Goal: Book appointment/travel/reservation

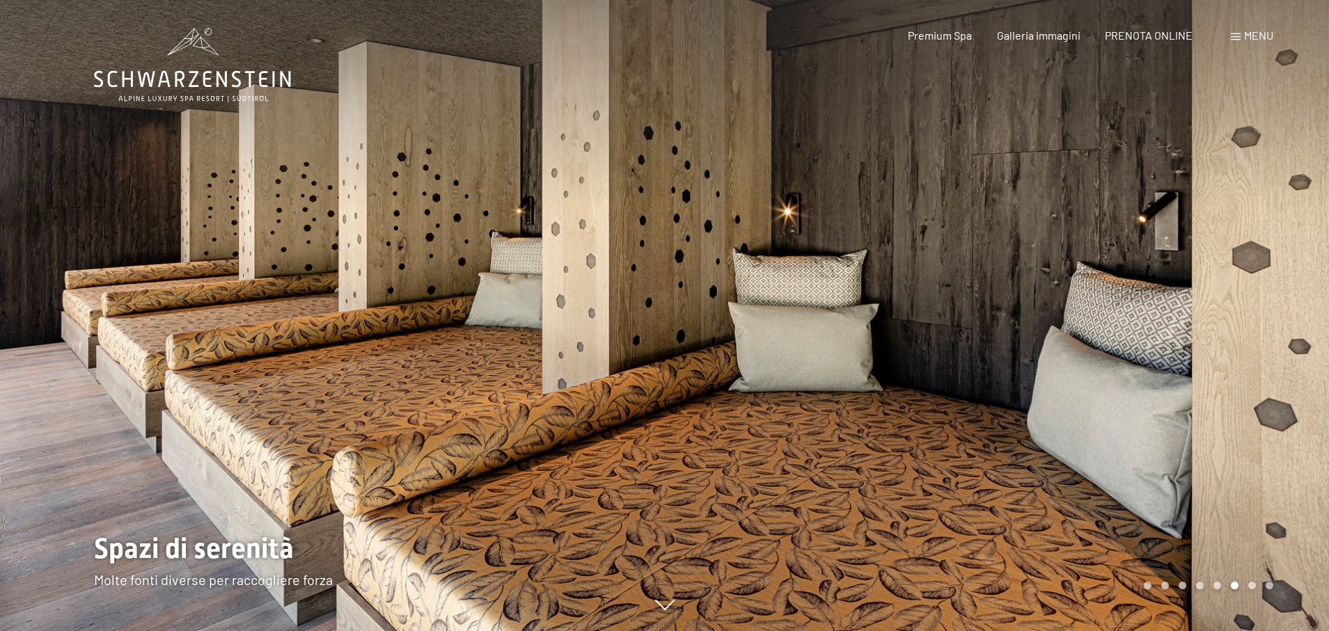
scroll to position [1, 0]
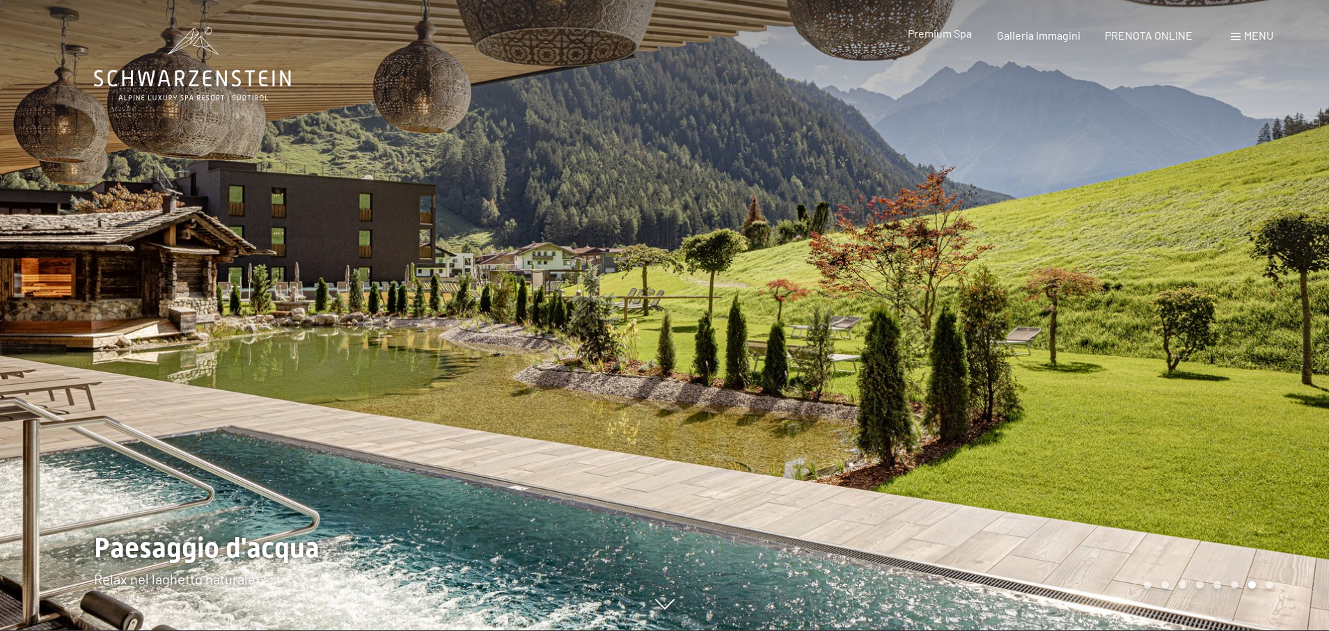
click at [940, 33] on span "Premium Spa" at bounding box center [940, 32] width 64 height 13
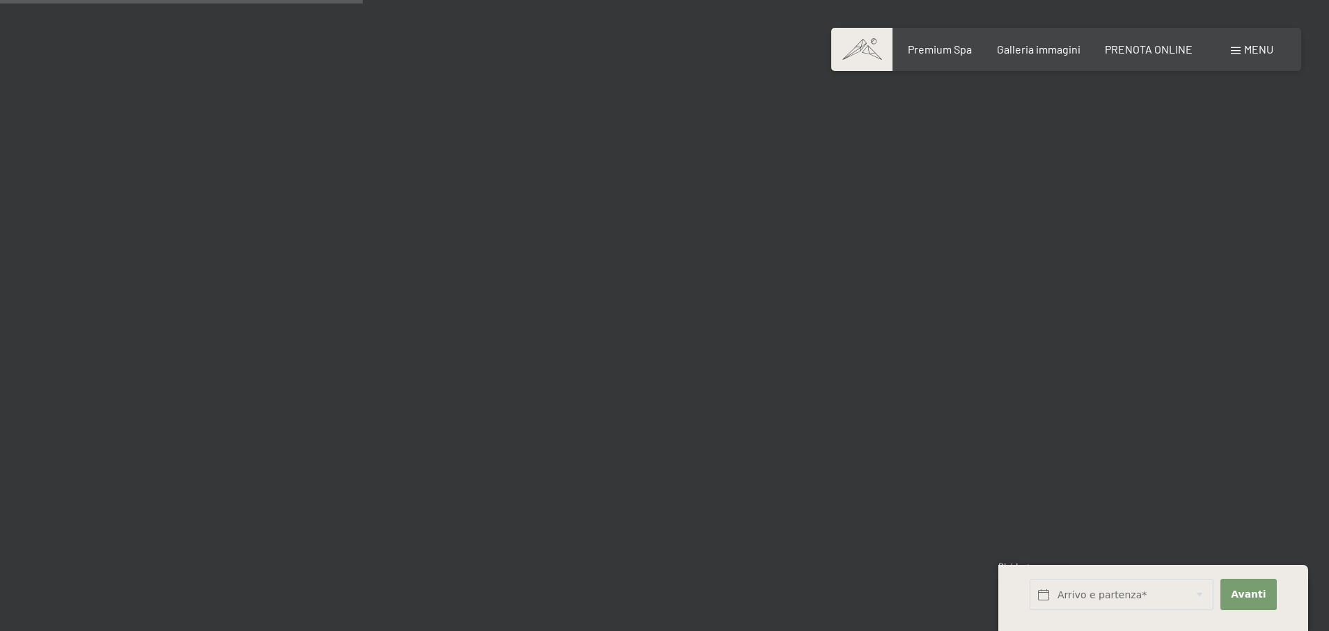
scroll to position [2843, 0]
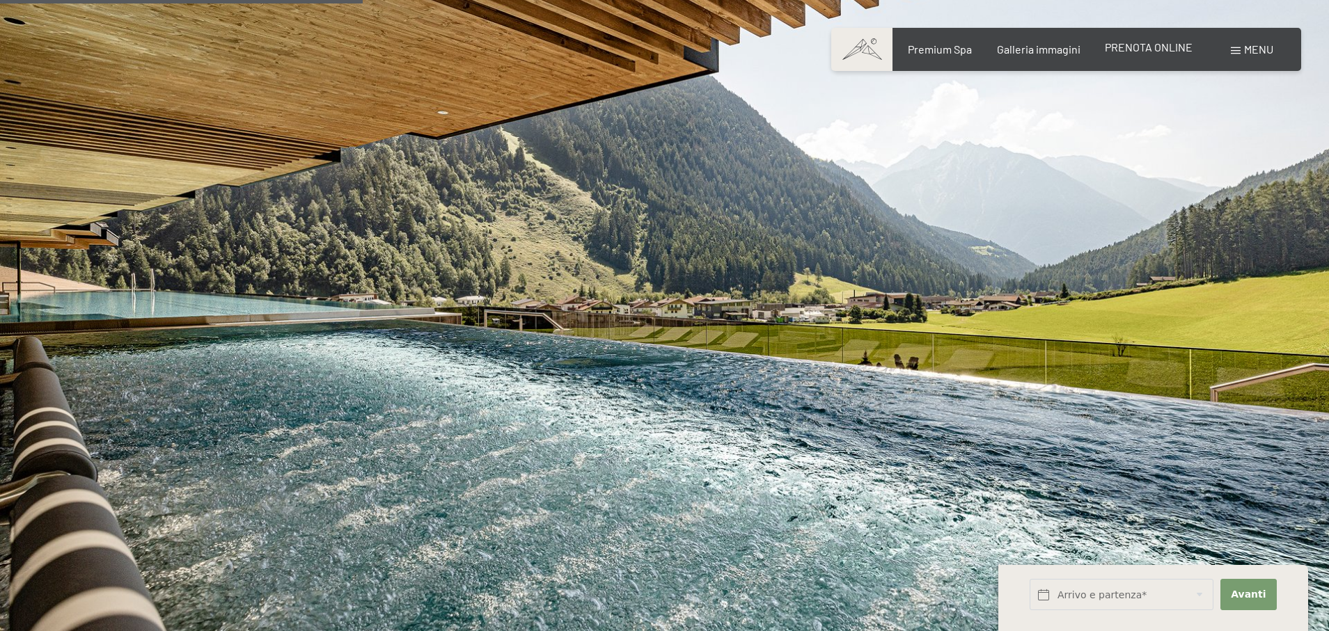
click at [1146, 50] on span "PRENOTA ONLINE" at bounding box center [1149, 46] width 88 height 13
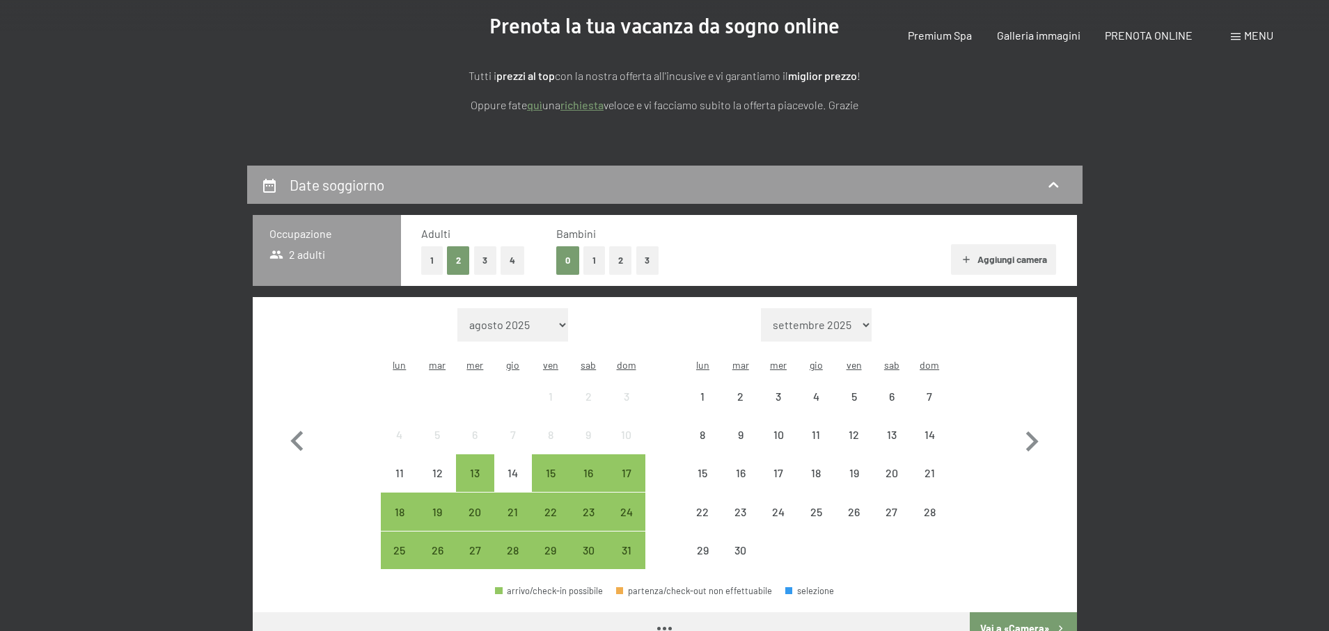
scroll to position [178, 0]
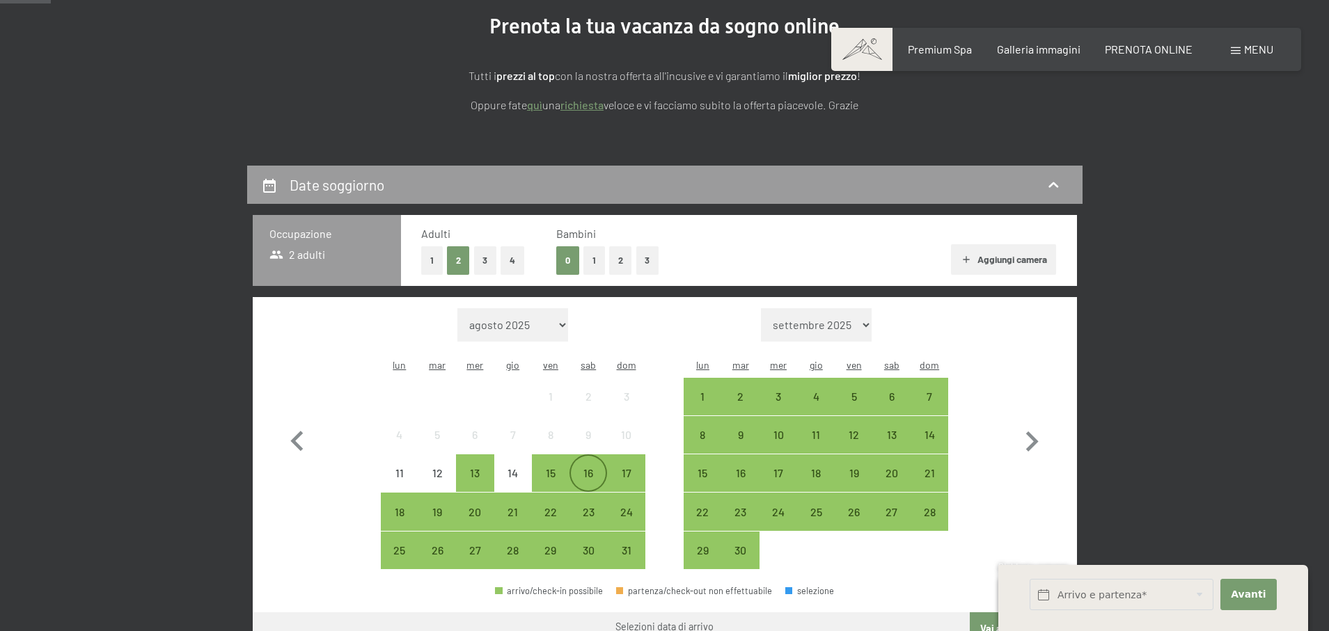
click at [590, 468] on div "16" at bounding box center [588, 485] width 35 height 35
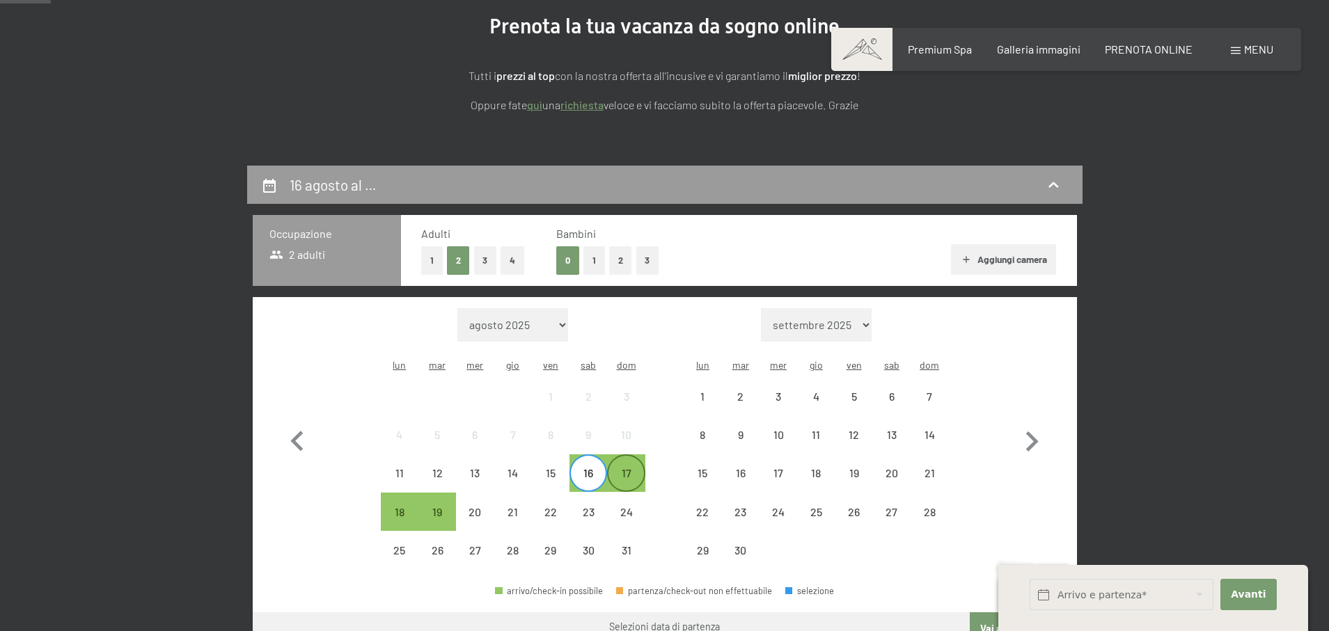
click at [620, 468] on div "17" at bounding box center [625, 485] width 35 height 35
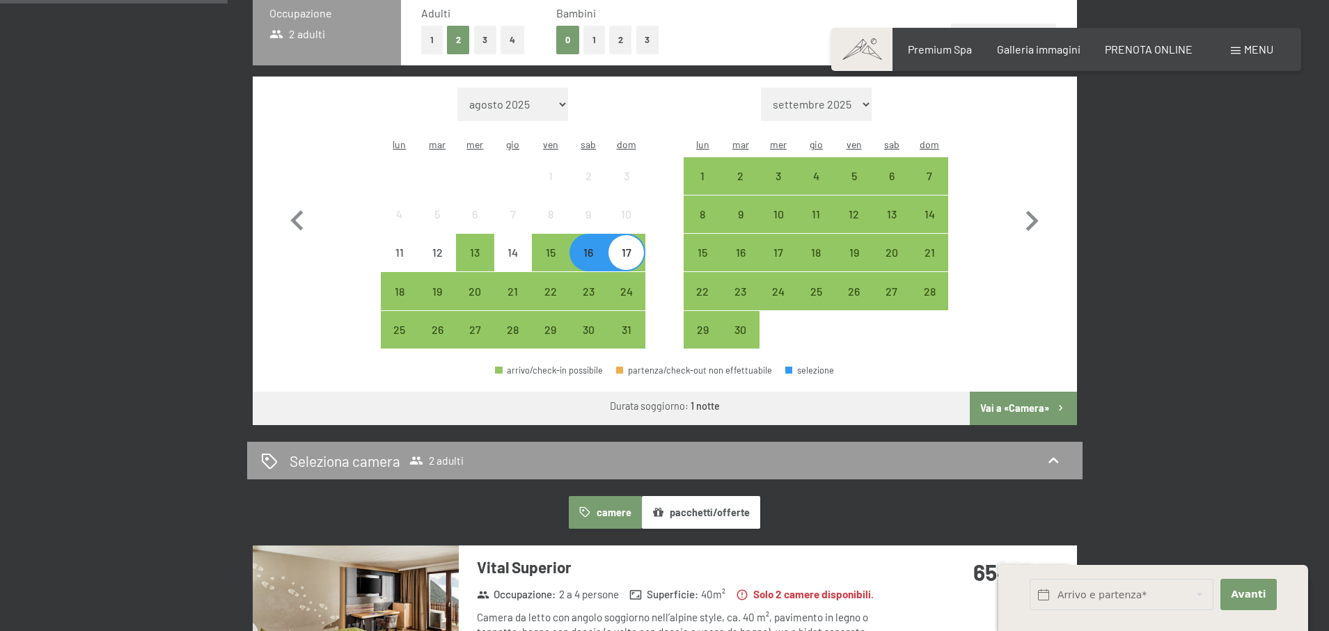
scroll to position [431, 0]
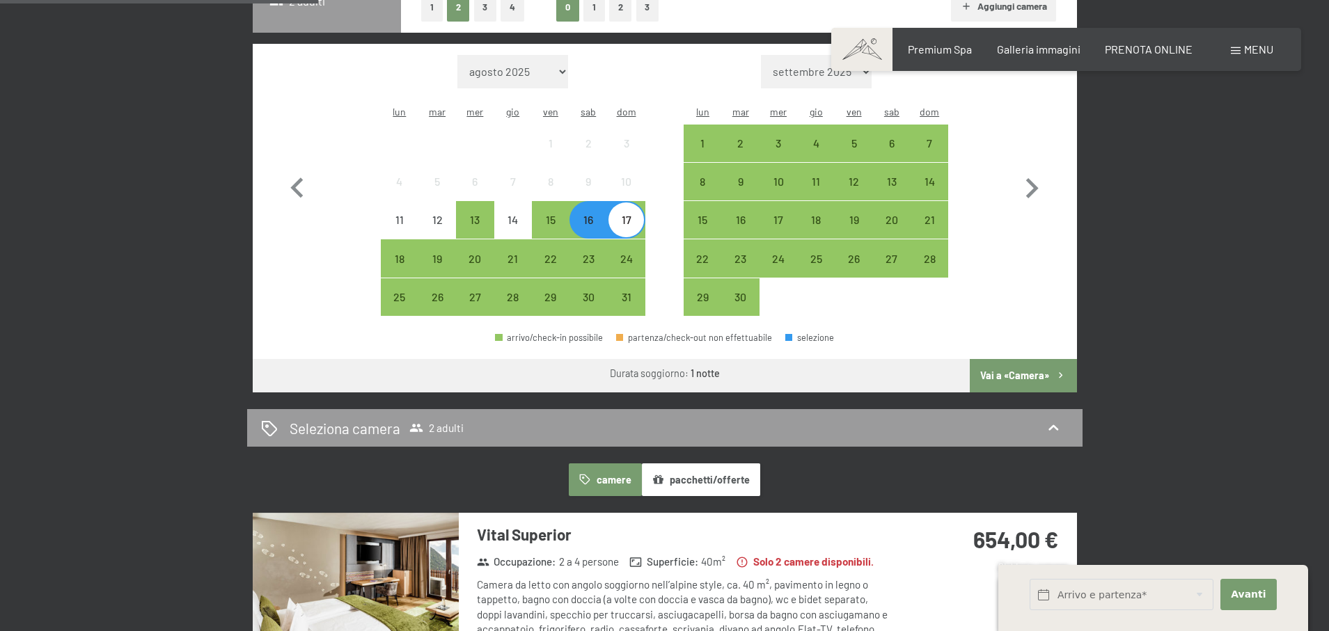
click at [1021, 359] on button "Vai a «Camera»" at bounding box center [1023, 375] width 107 height 33
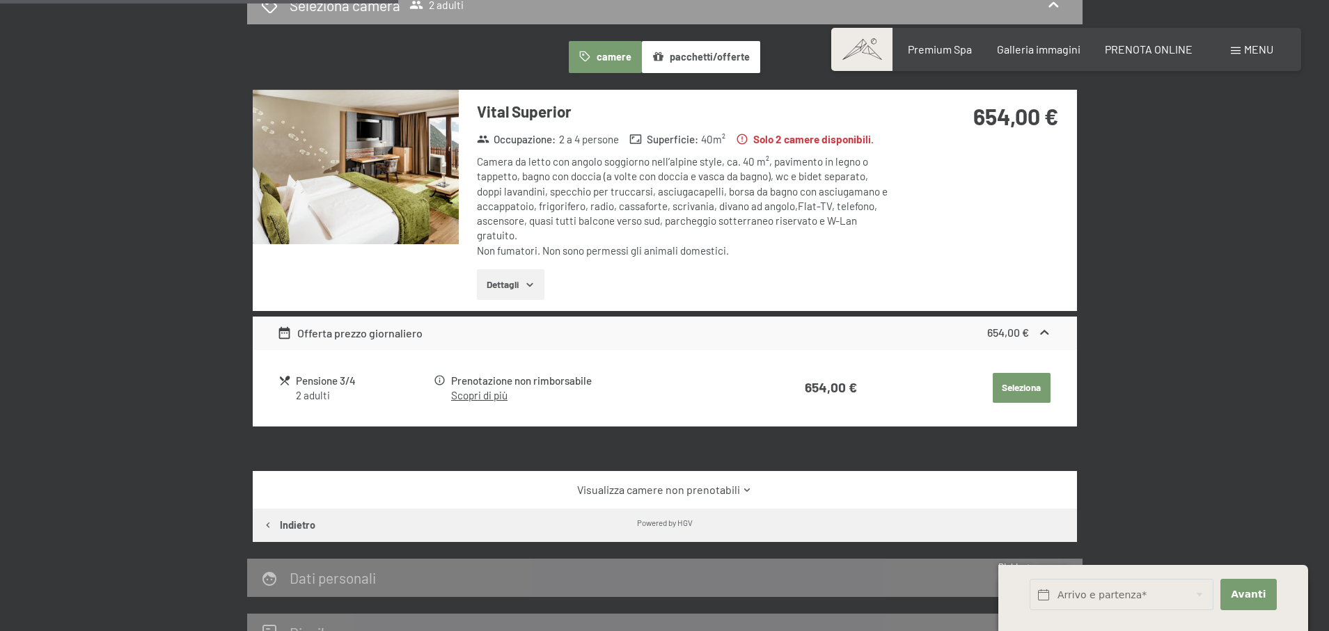
scroll to position [412, 0]
click at [430, 180] on img at bounding box center [356, 167] width 206 height 155
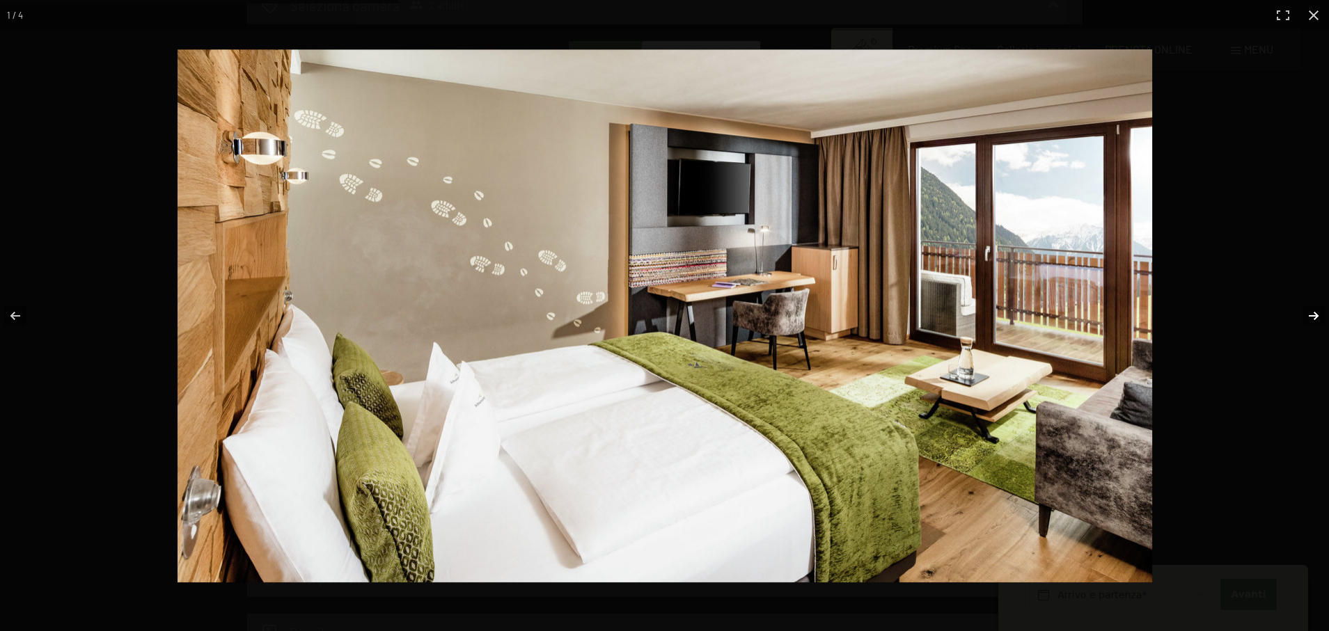
click at [1307, 317] on button "button" at bounding box center [1304, 316] width 49 height 70
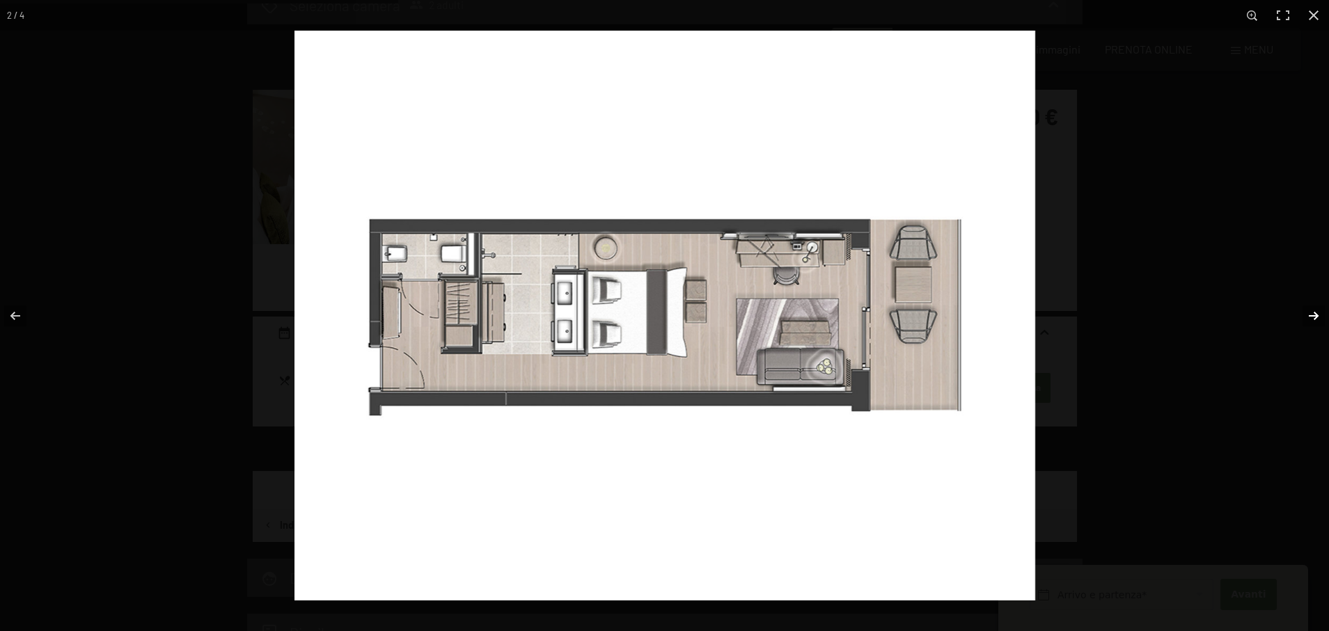
click at [1307, 317] on button "button" at bounding box center [1304, 316] width 49 height 70
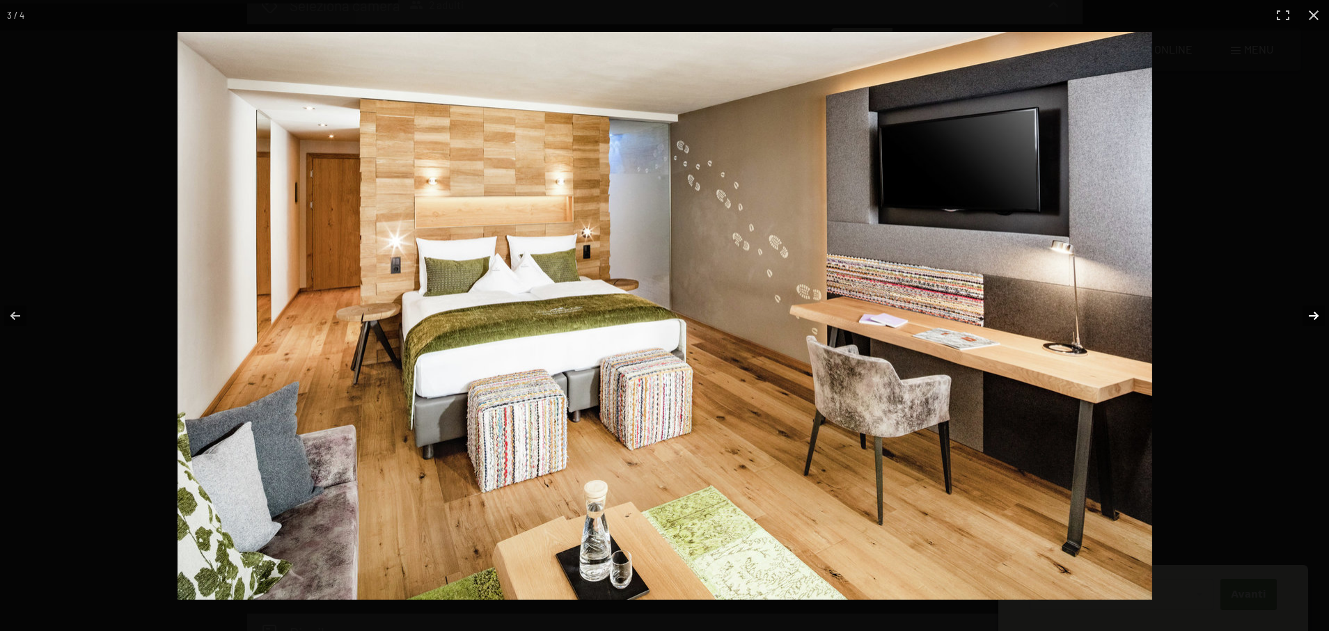
click at [1307, 317] on button "button" at bounding box center [1304, 316] width 49 height 70
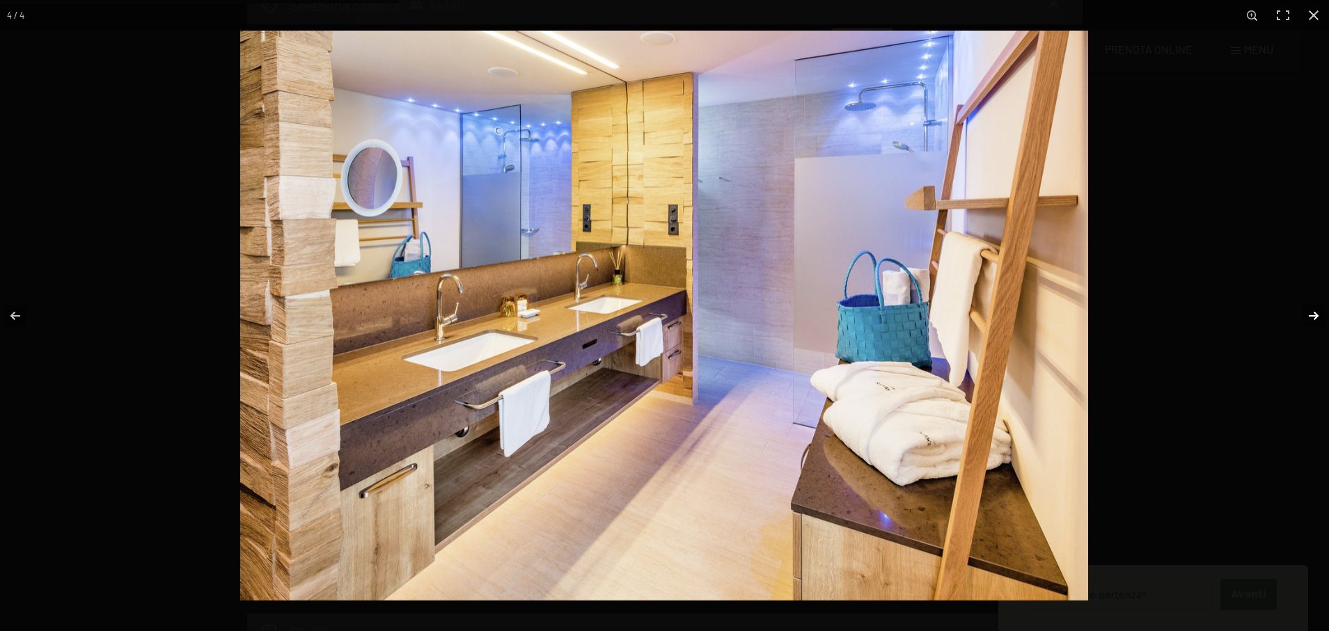
click at [1307, 317] on button "button" at bounding box center [1304, 316] width 49 height 70
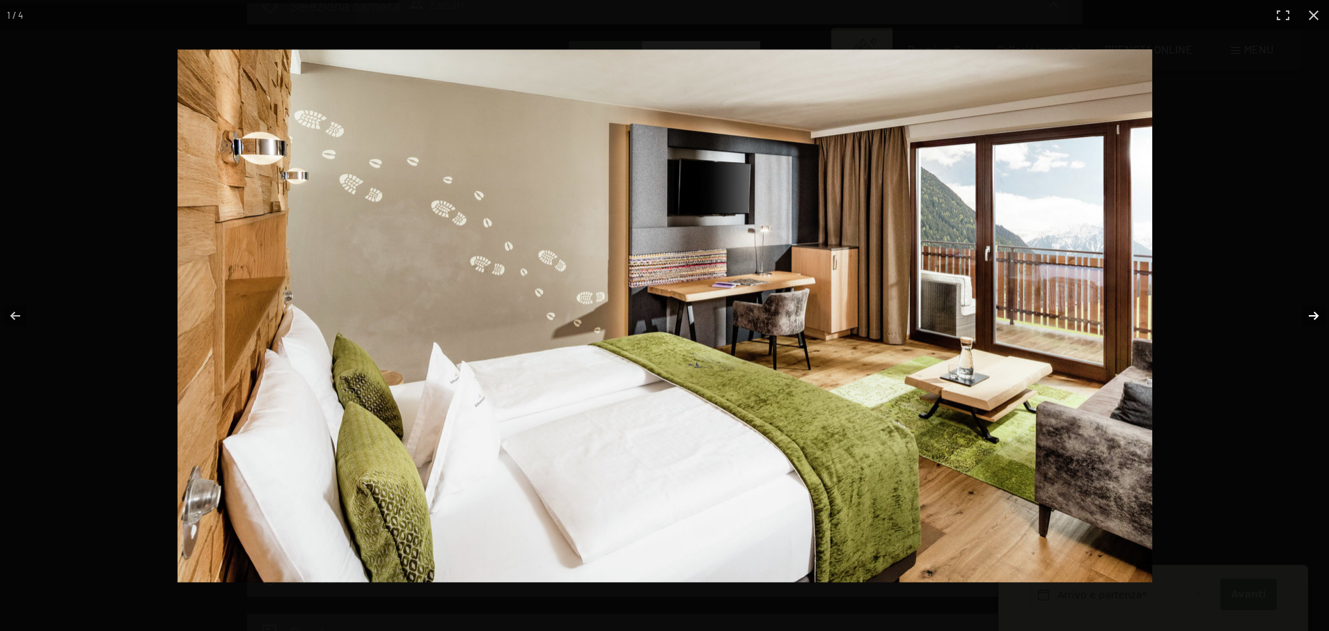
click at [1307, 317] on button "button" at bounding box center [1304, 316] width 49 height 70
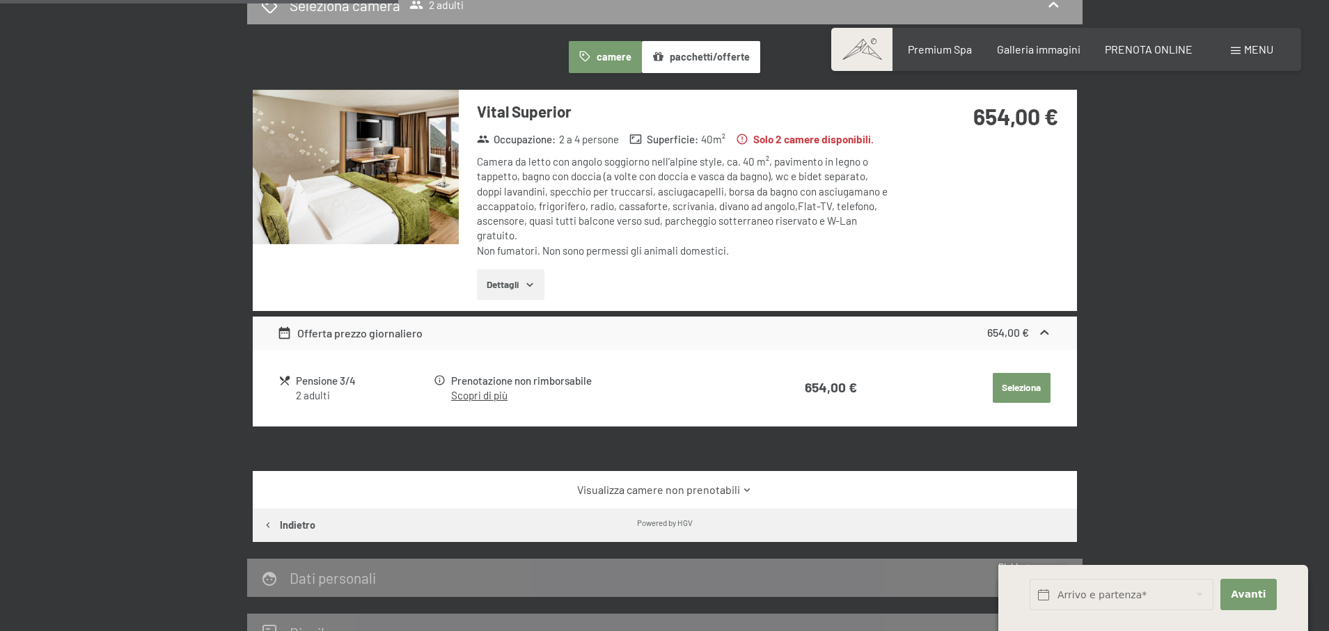
click at [0, 0] on button "button" at bounding box center [0, 0] width 0 height 0
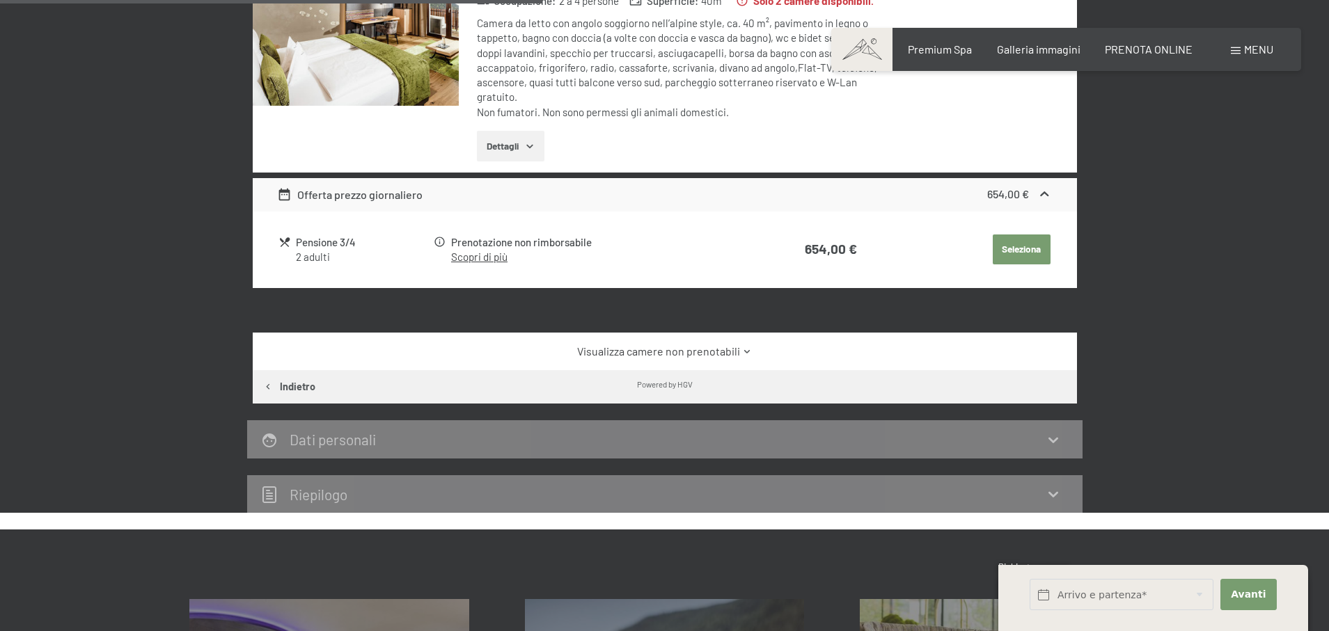
scroll to position [562, 0]
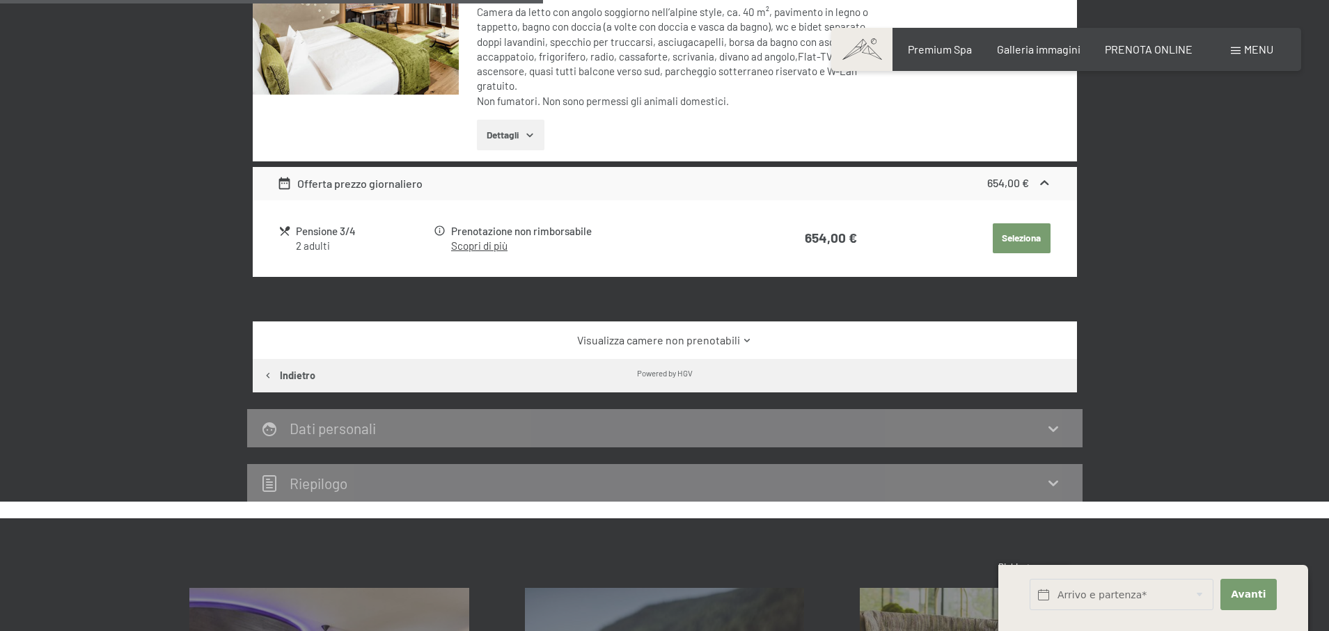
click at [683, 338] on link "Visualizza camere non prenotabili" at bounding box center [664, 340] width 775 height 15
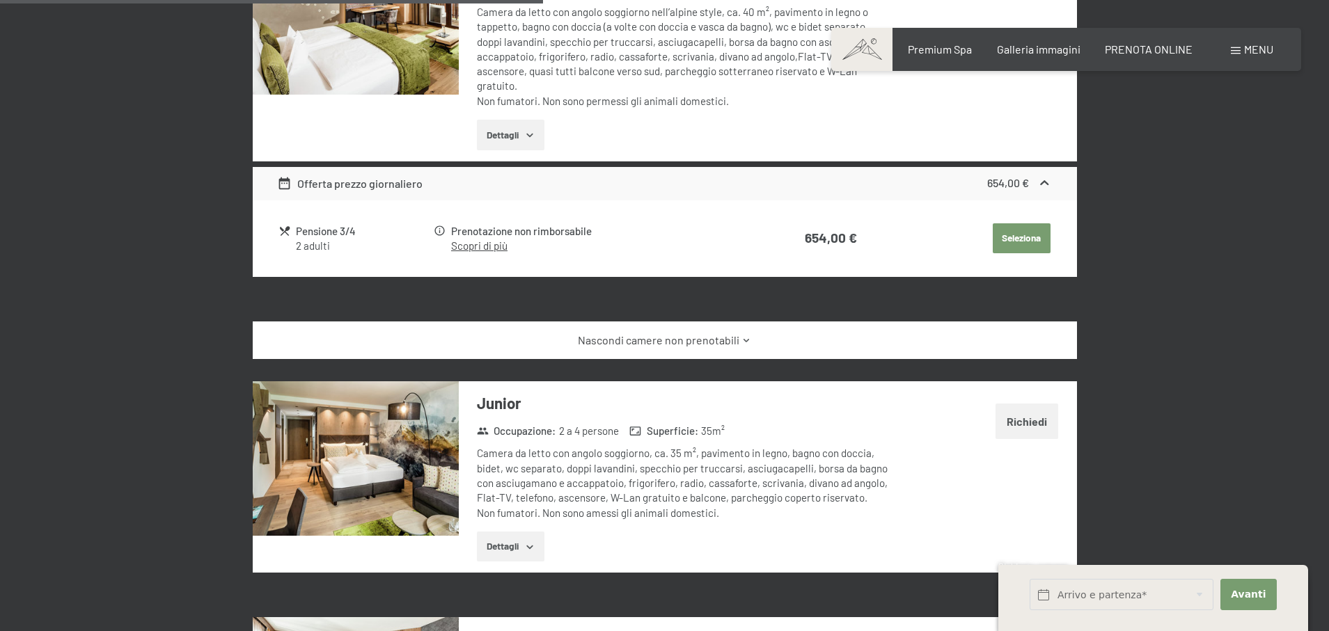
click at [683, 338] on link "Nascondi camere non prenotabili" at bounding box center [664, 340] width 775 height 15
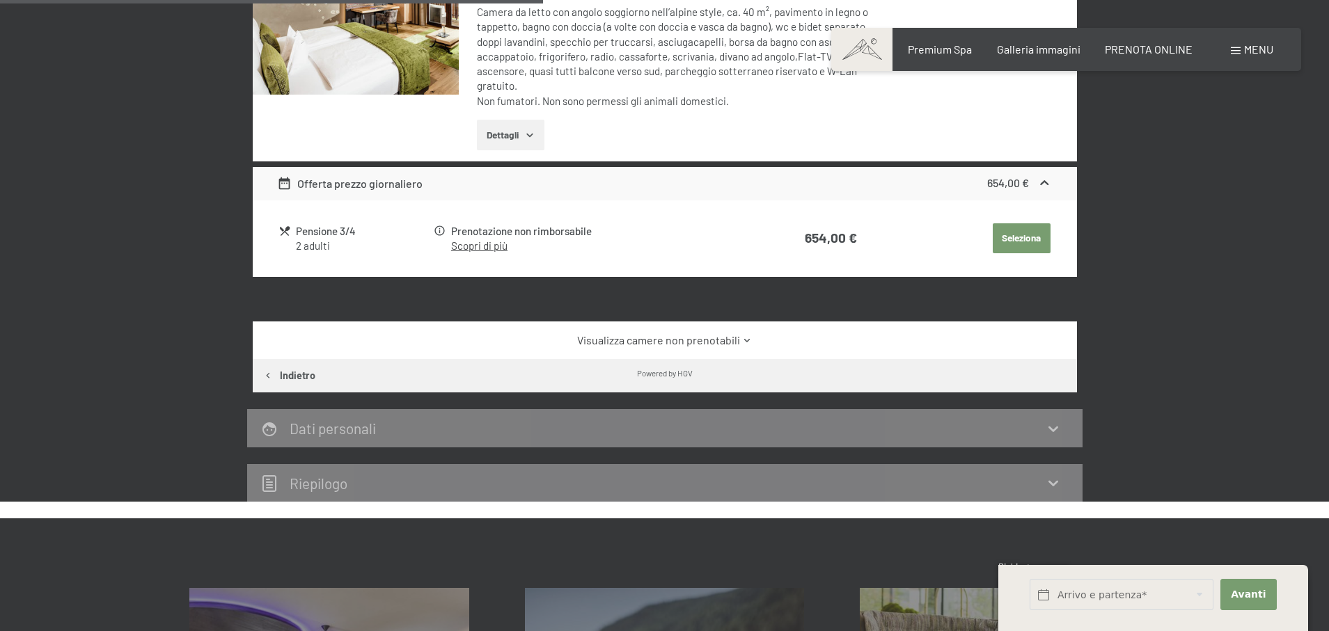
click at [683, 338] on link "Visualizza camere non prenotabili" at bounding box center [664, 340] width 775 height 15
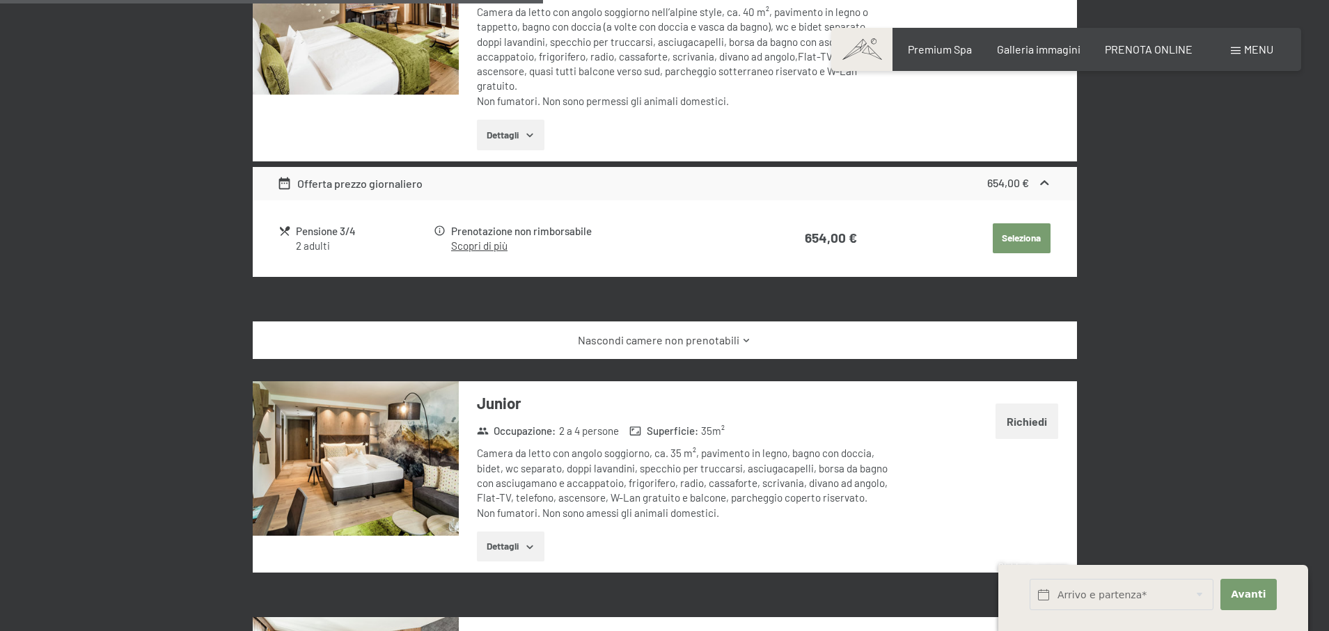
click at [683, 338] on link "Nascondi camere non prenotabili" at bounding box center [664, 340] width 775 height 15
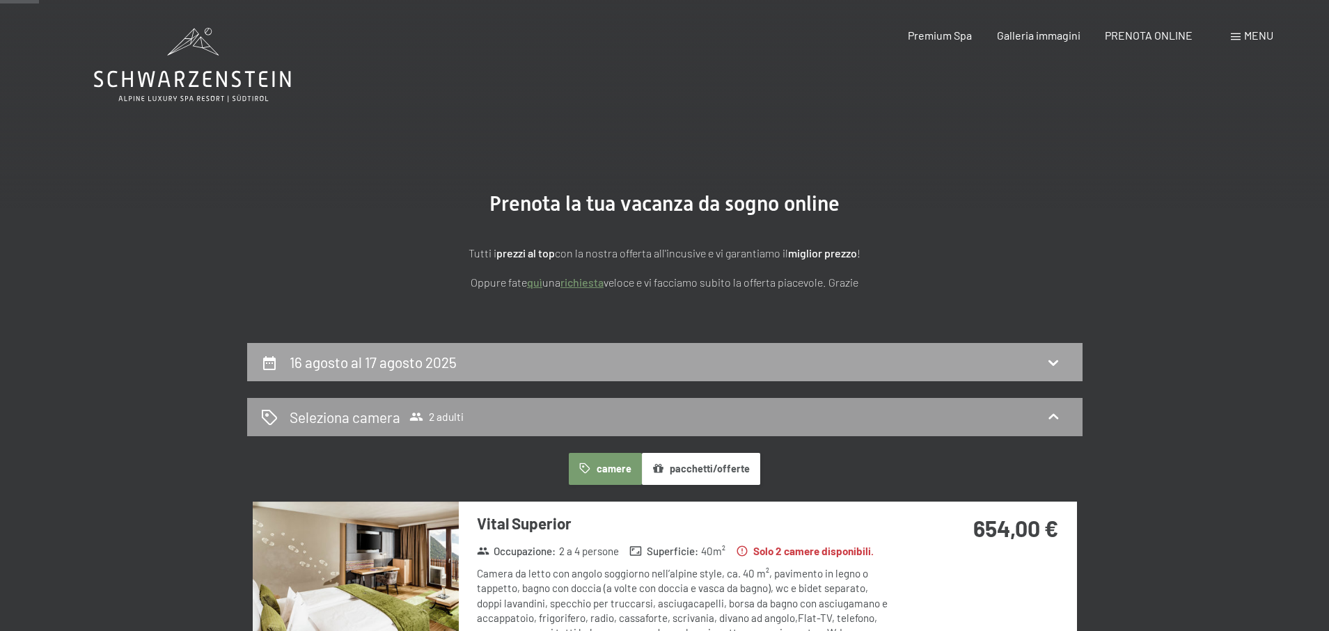
scroll to position [0, 0]
click at [1053, 40] on div "Galleria immagini" at bounding box center [1039, 33] width 84 height 15
drag, startPoint x: 1045, startPoint y: 78, endPoint x: 1030, endPoint y: 142, distance: 65.8
click at [1030, 140] on main "Prenota la tua vacanza da sogno online Tutti i prezzi al top con la nostra offe…" at bounding box center [664, 540] width 1329 height 1080
click at [1034, 35] on span "Galleria immagini" at bounding box center [1039, 32] width 84 height 13
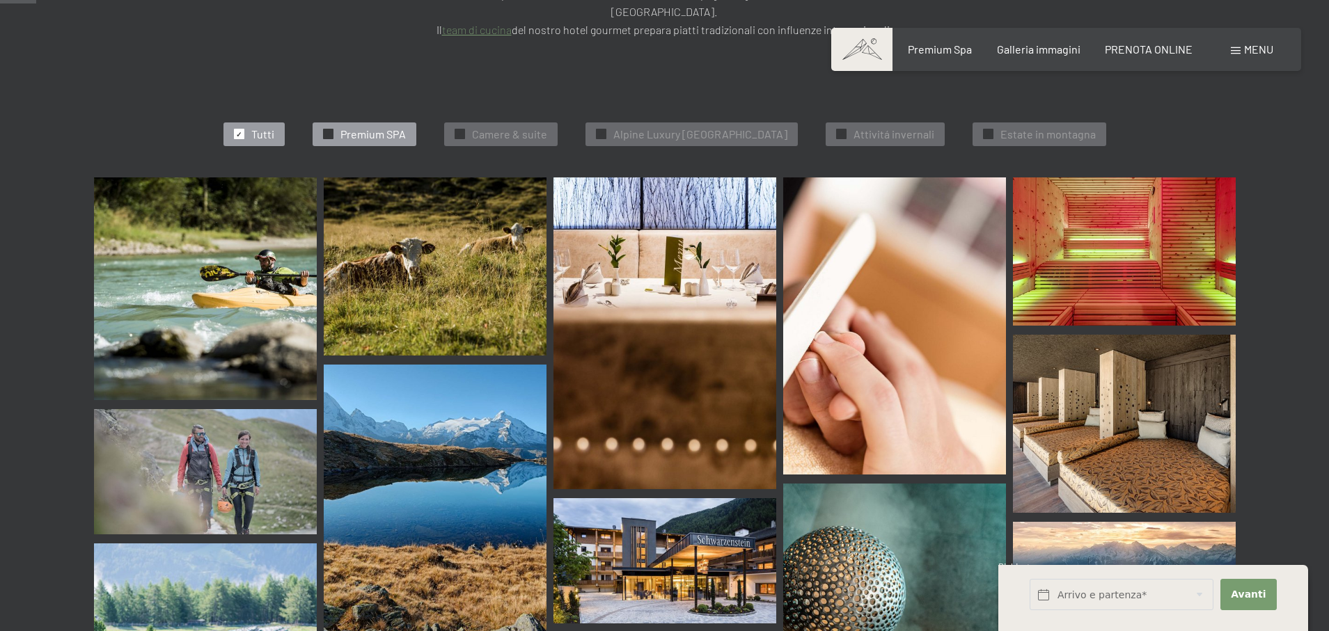
click at [342, 127] on span "Premium SPA" at bounding box center [372, 134] width 65 height 15
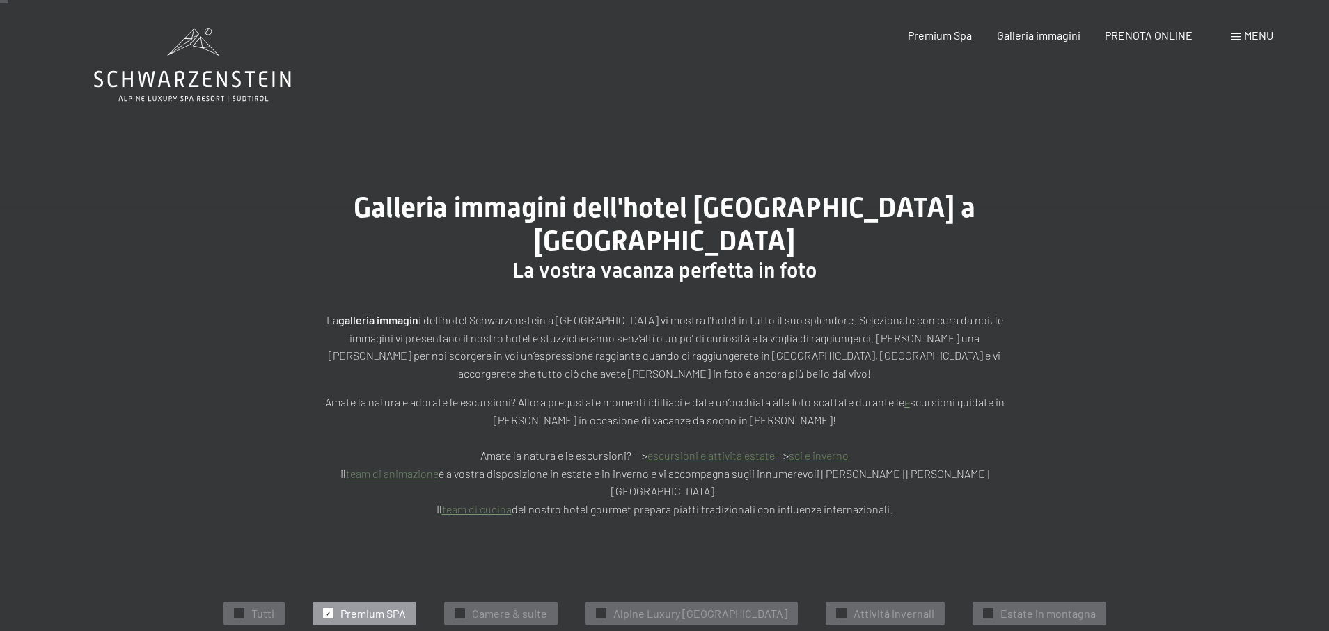
scroll to position [217, 0]
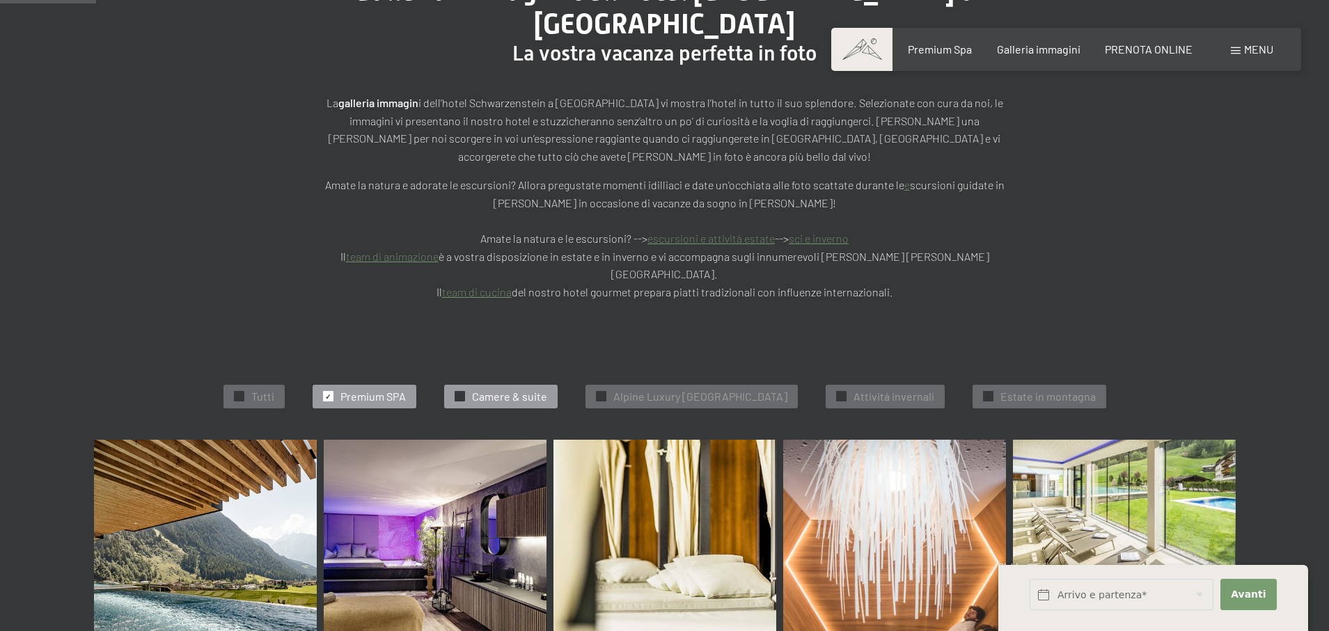
click at [478, 389] on span "Camere & suite" at bounding box center [509, 396] width 75 height 15
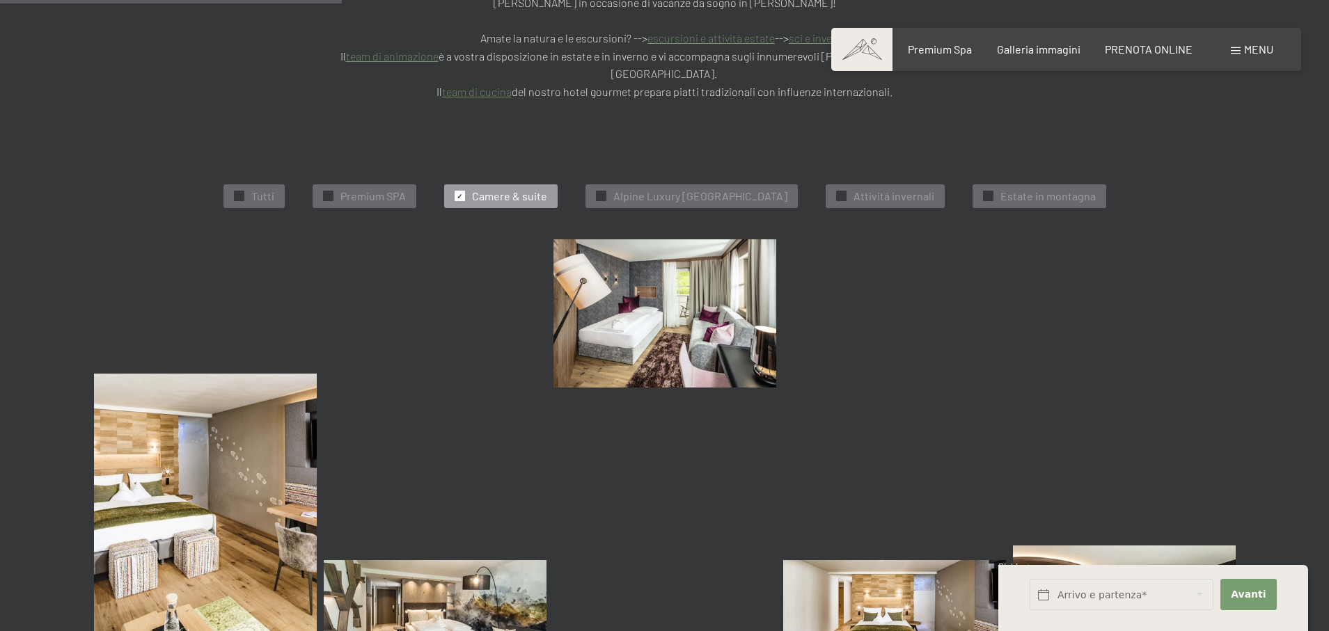
scroll to position [479, 0]
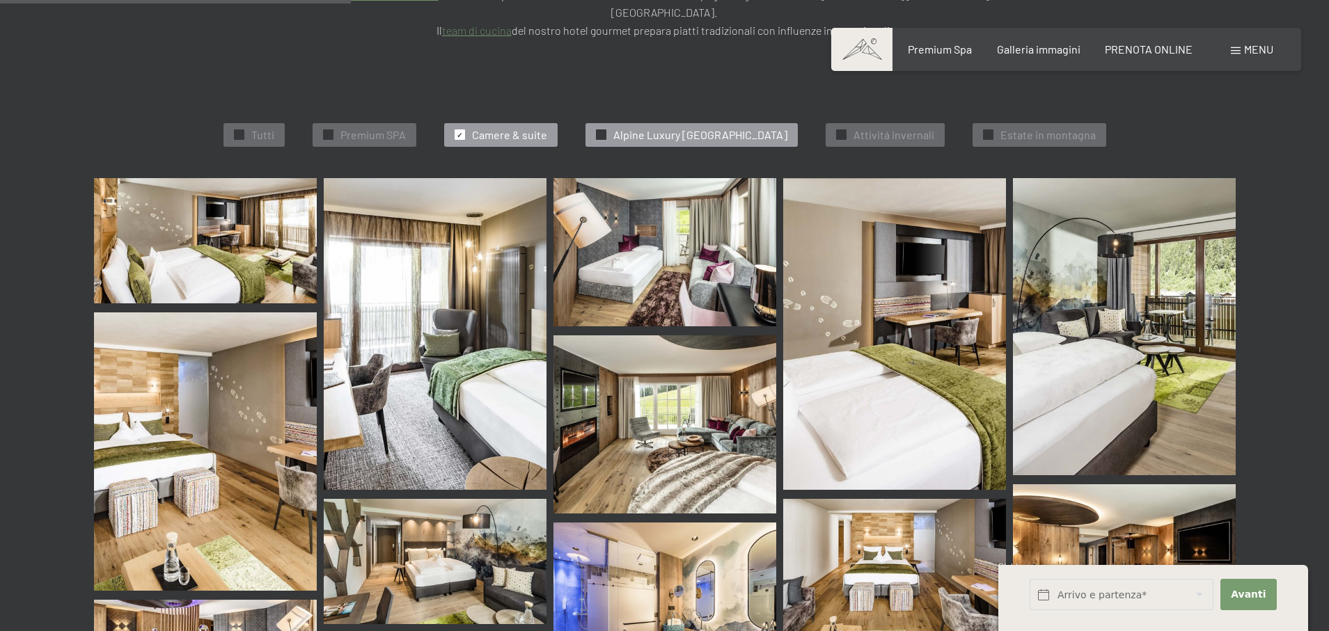
click at [683, 127] on span "Alpine Luxury [GEOGRAPHIC_DATA]" at bounding box center [700, 134] width 174 height 15
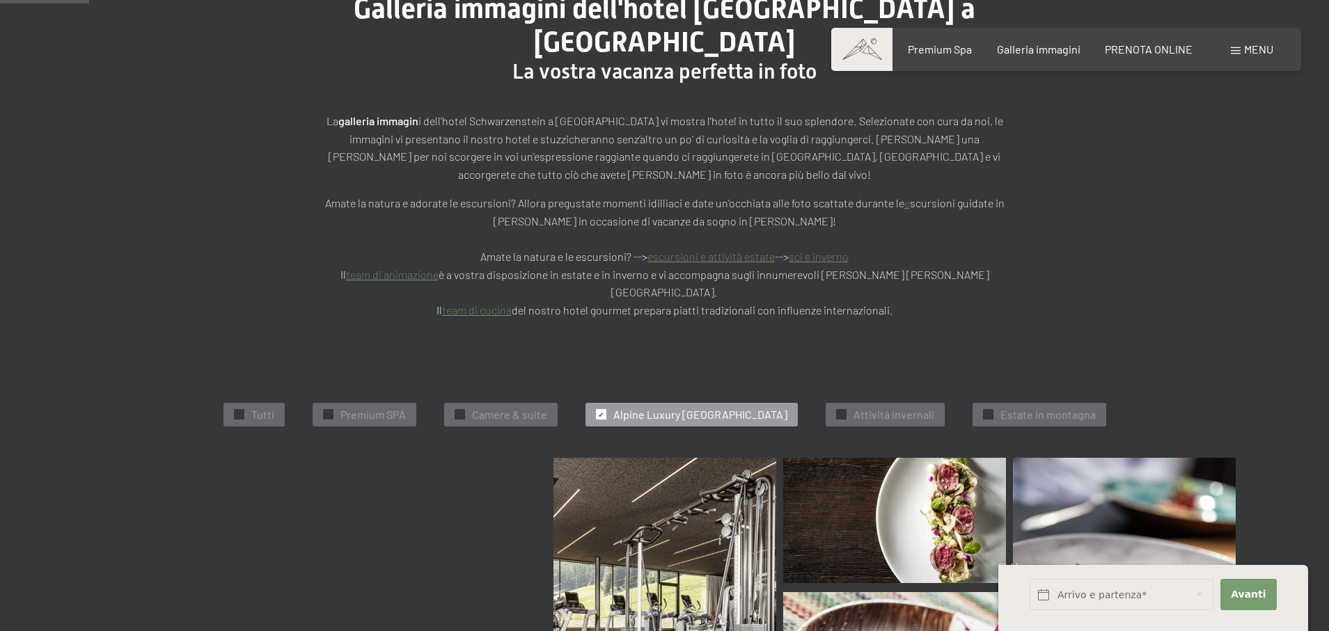
scroll to position [207, 0]
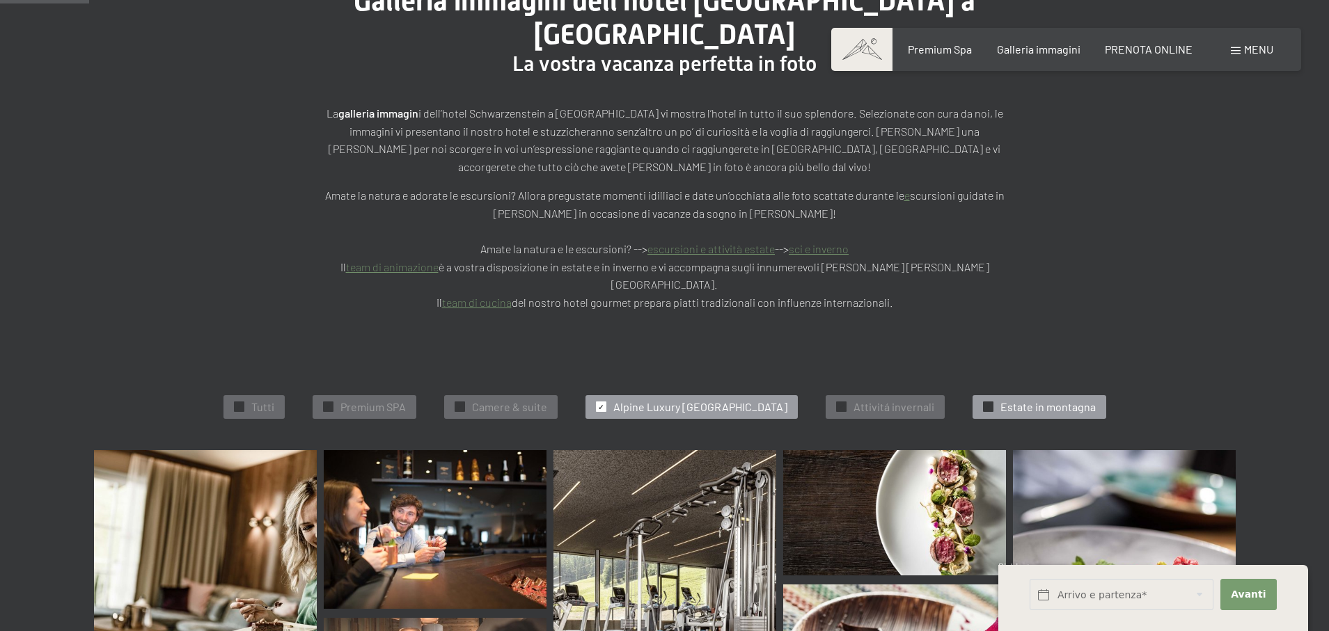
click at [1007, 395] on div "✓ Estate in montagna" at bounding box center [1039, 407] width 134 height 24
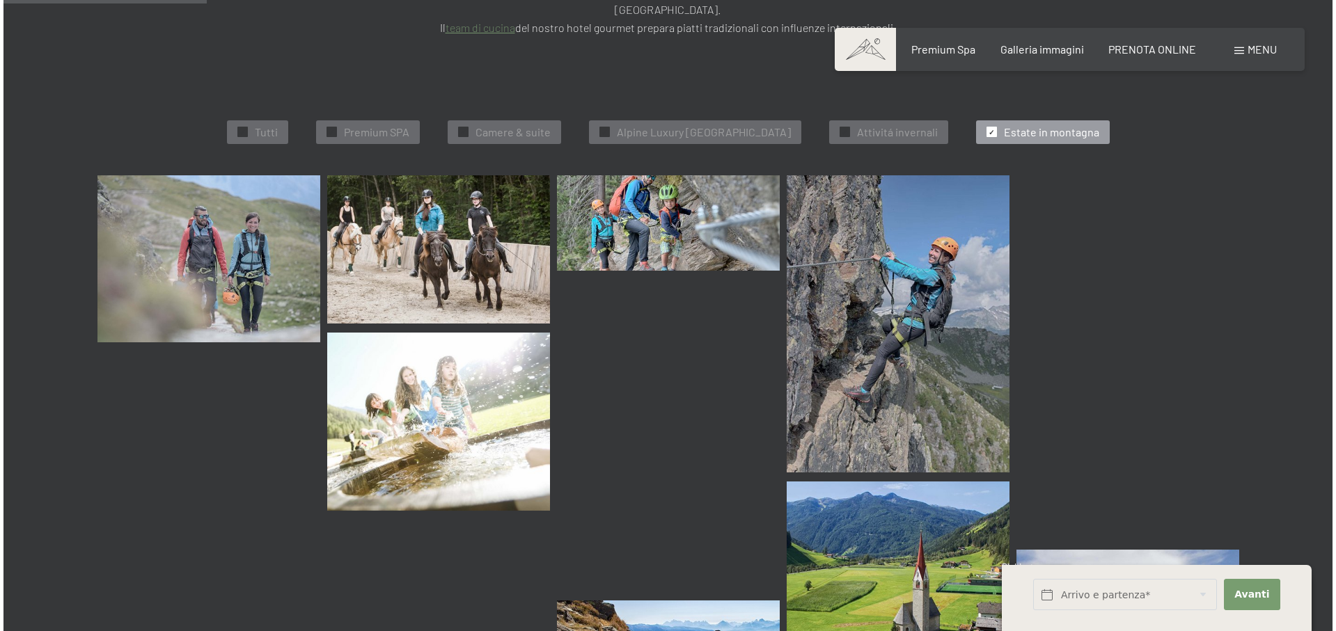
scroll to position [485, 0]
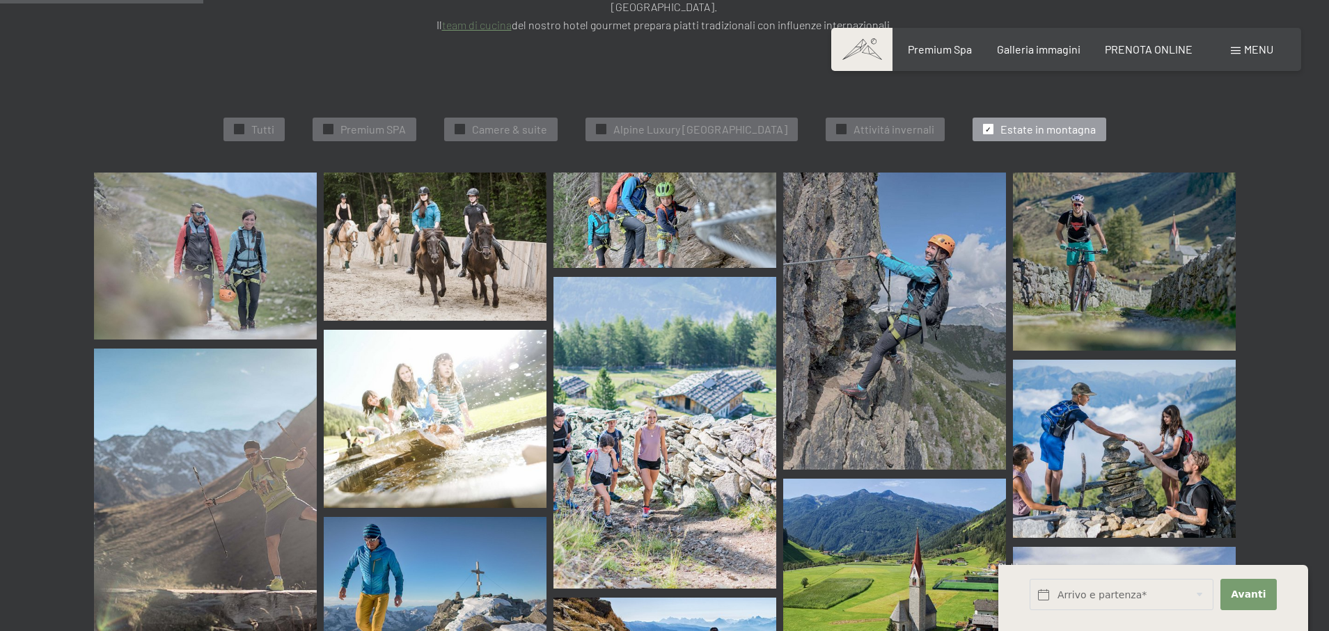
click at [1257, 51] on span "Menu" at bounding box center [1258, 48] width 29 height 13
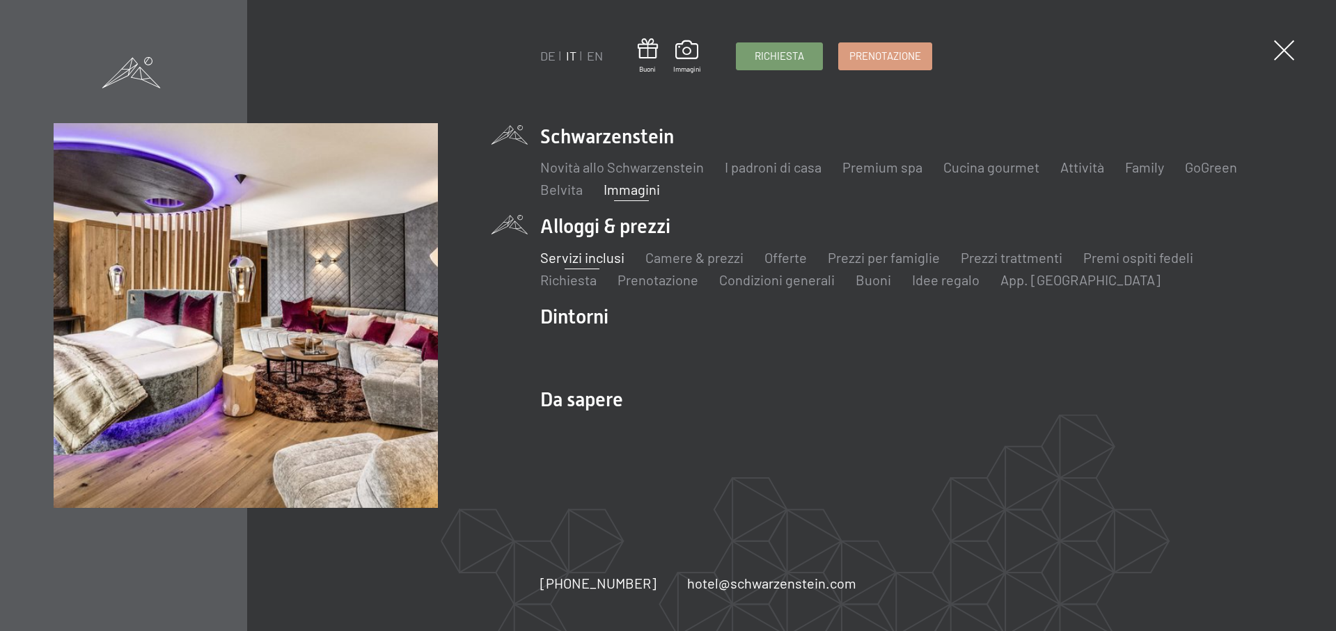
click at [575, 258] on link "Servizi inclusi" at bounding box center [582, 257] width 84 height 17
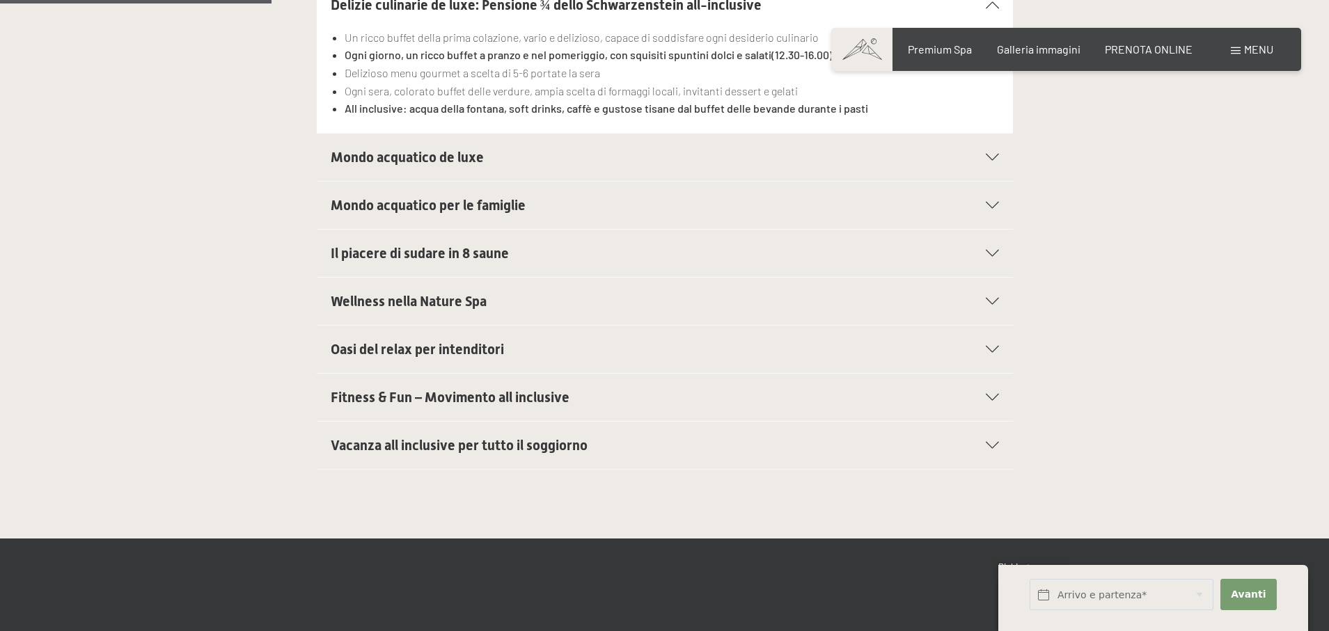
scroll to position [578, 0]
click at [420, 439] on span "Vacanza all inclusive per tutto il soggiorno" at bounding box center [459, 444] width 257 height 17
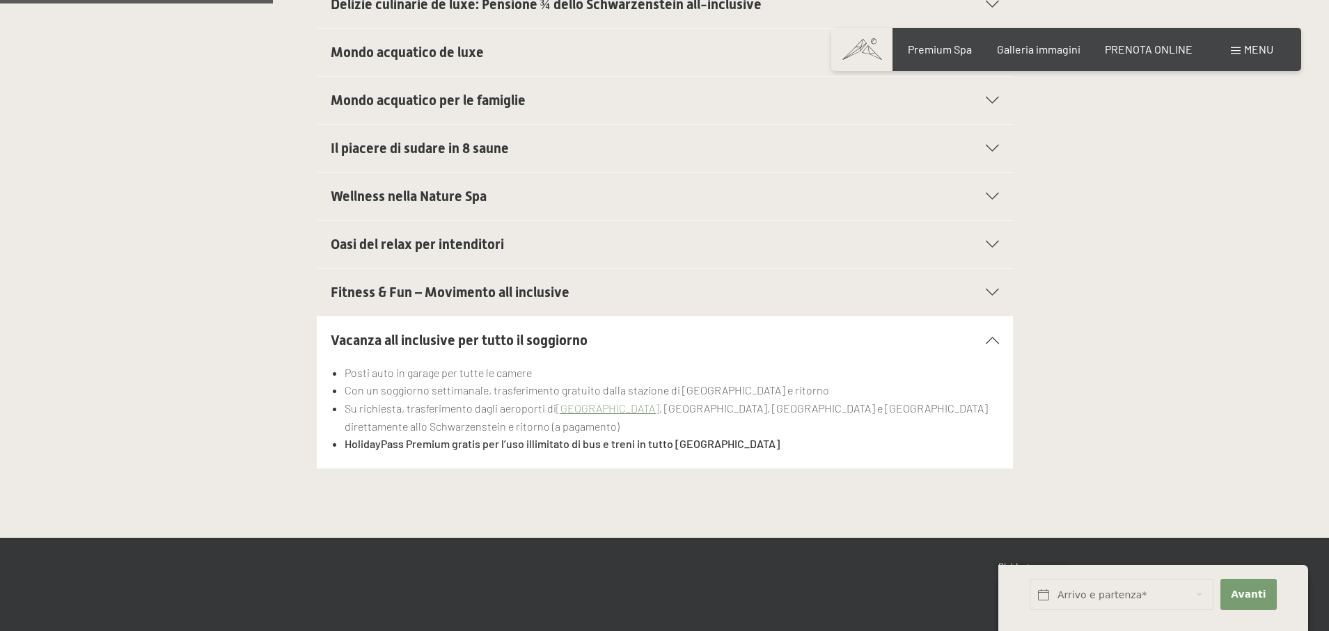
drag, startPoint x: 464, startPoint y: 289, endPoint x: 468, endPoint y: 263, distance: 26.0
click at [464, 288] on span "Fitness & Fun – Movimento all inclusive" at bounding box center [450, 292] width 239 height 17
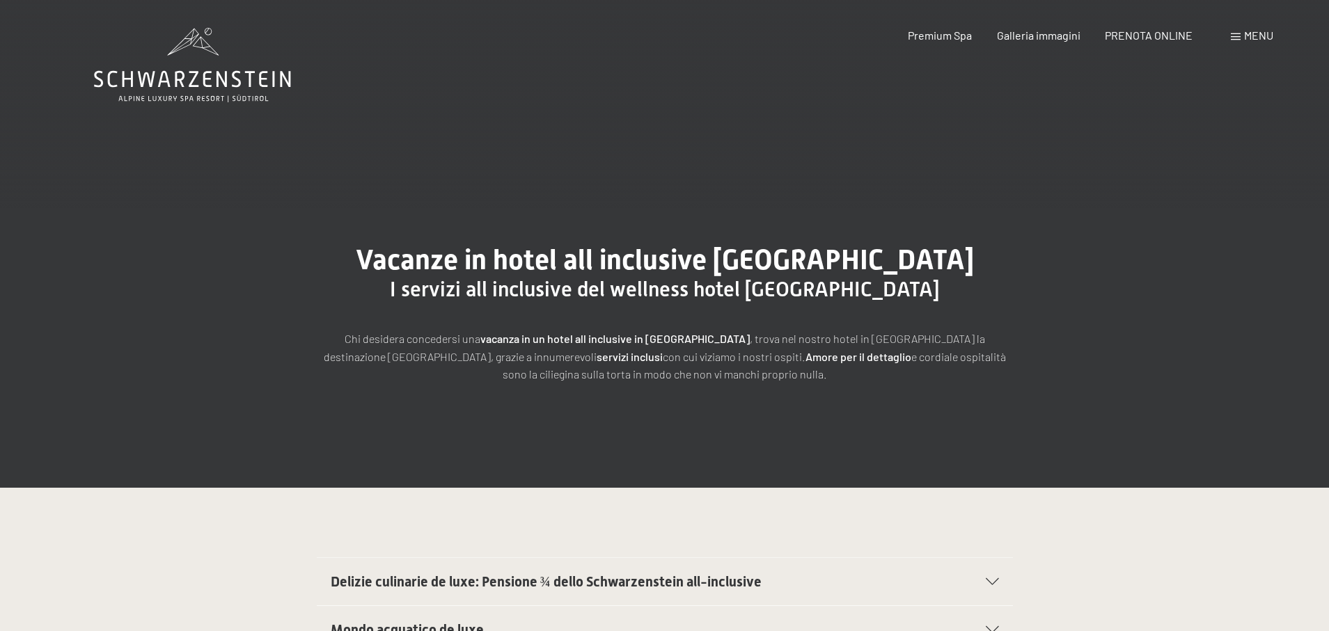
scroll to position [0, 0]
drag, startPoint x: 320, startPoint y: 77, endPoint x: 79, endPoint y: 73, distance: 240.9
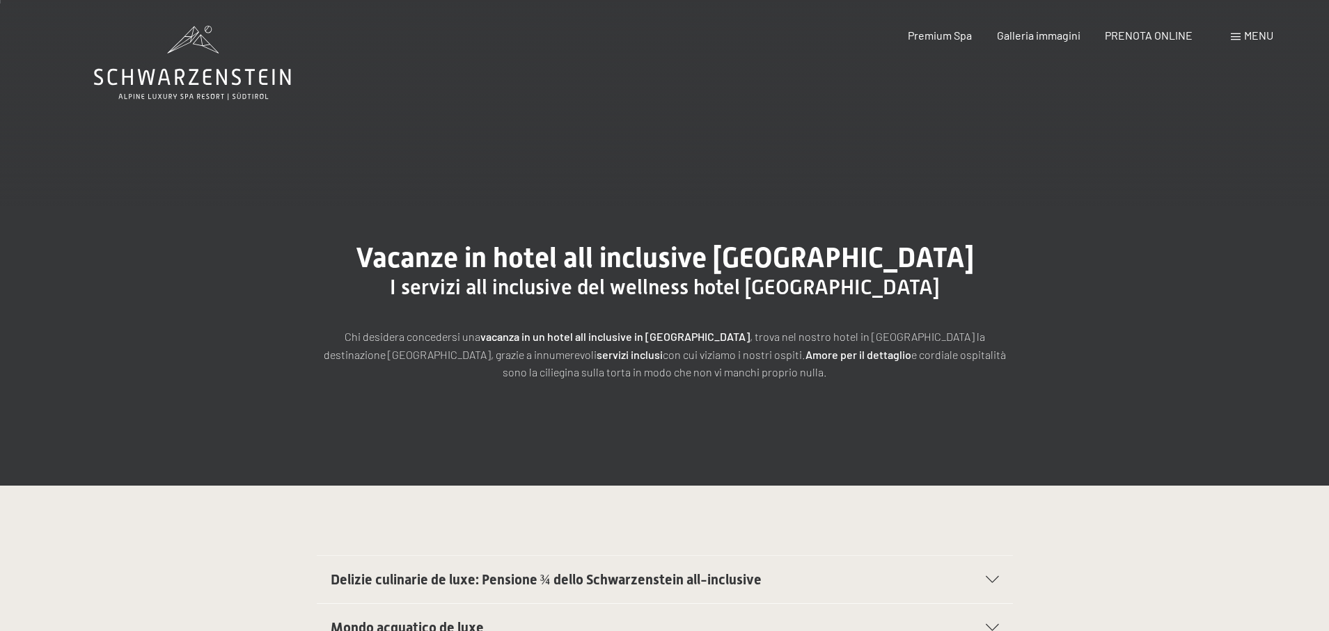
drag, startPoint x: 79, startPoint y: 73, endPoint x: 285, endPoint y: 153, distance: 220.4
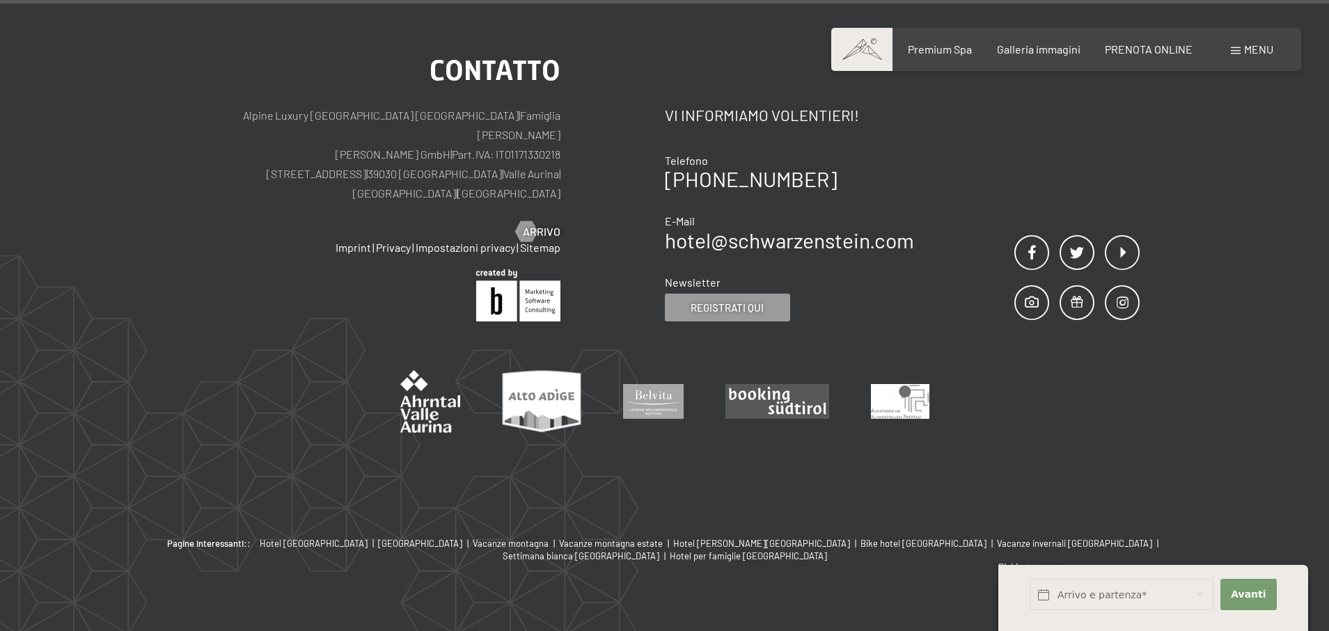
scroll to position [2948, 0]
drag, startPoint x: 235, startPoint y: 116, endPoint x: 446, endPoint y: 116, distance: 210.9
click at [445, 116] on p "Alpine Luxury SPA Resort SCHWARZENSTEIN | Famiglia Zimmerhofer Otmar Zimmerhofe…" at bounding box center [374, 155] width 371 height 97
copy p "Alpine Luxury [GEOGRAPHIC_DATA] [GEOGRAPHIC_DATA]"
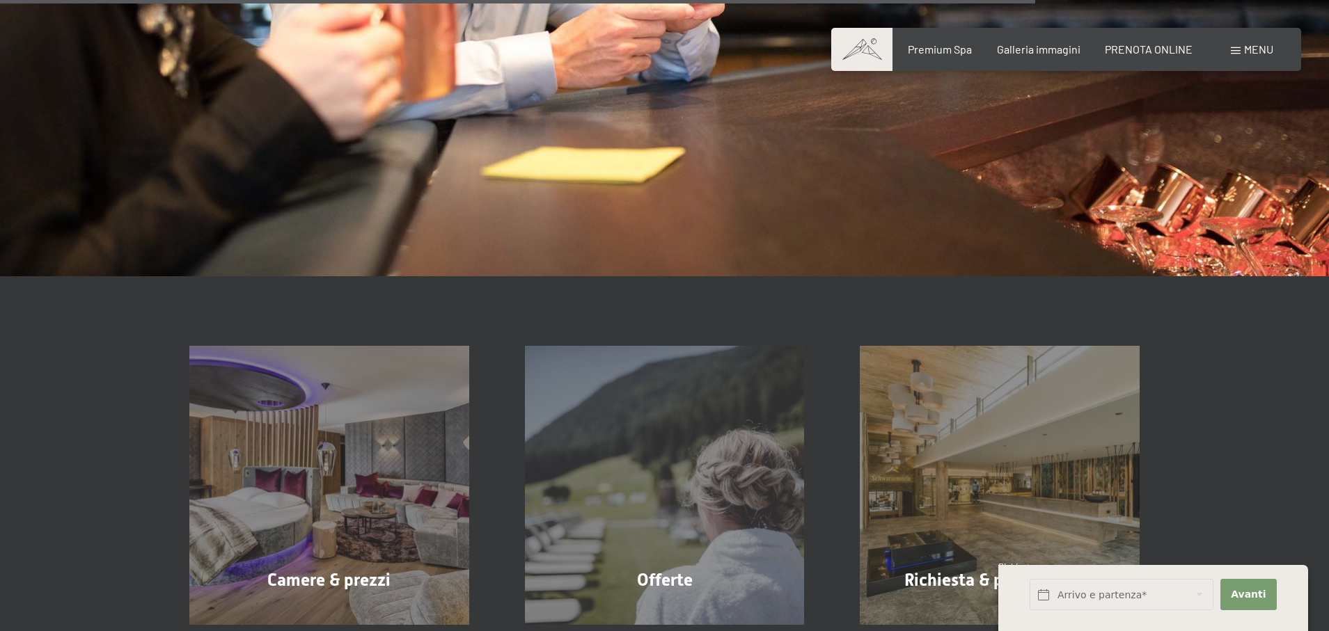
scroll to position [2271, 0]
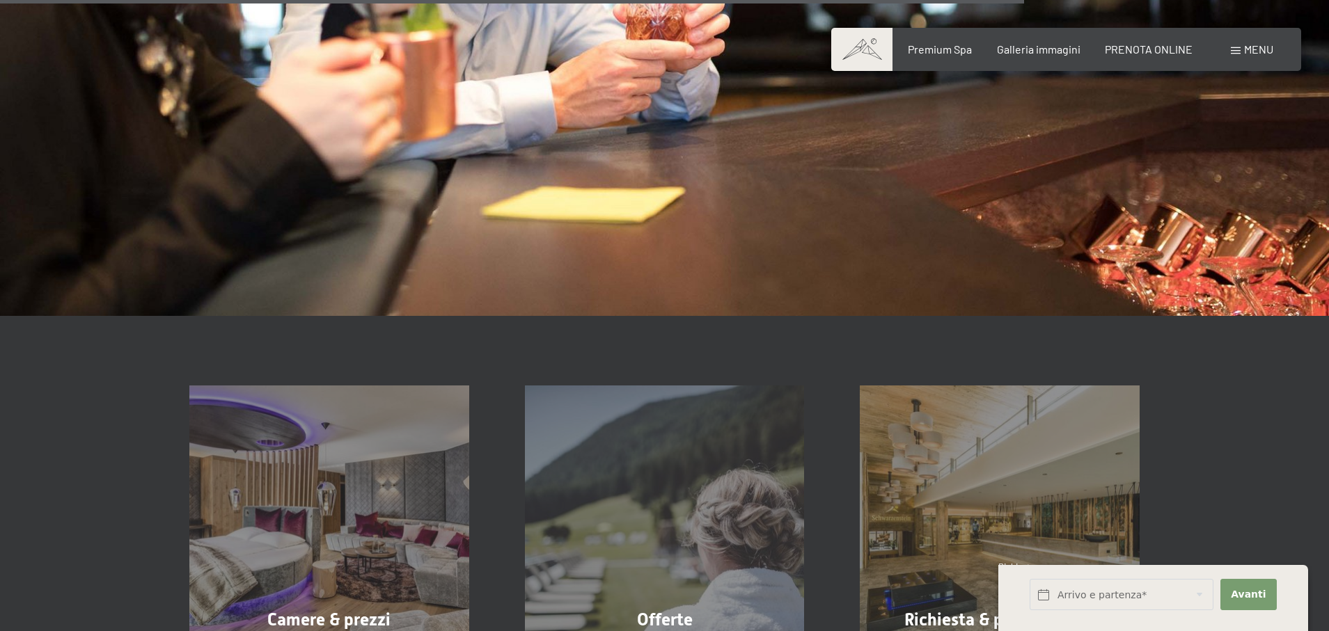
click at [94, 413] on div "Camere & prezzi mostra altro Offerte mostra altro Richiesta & prenotazione most…" at bounding box center [664, 490] width 1329 height 349
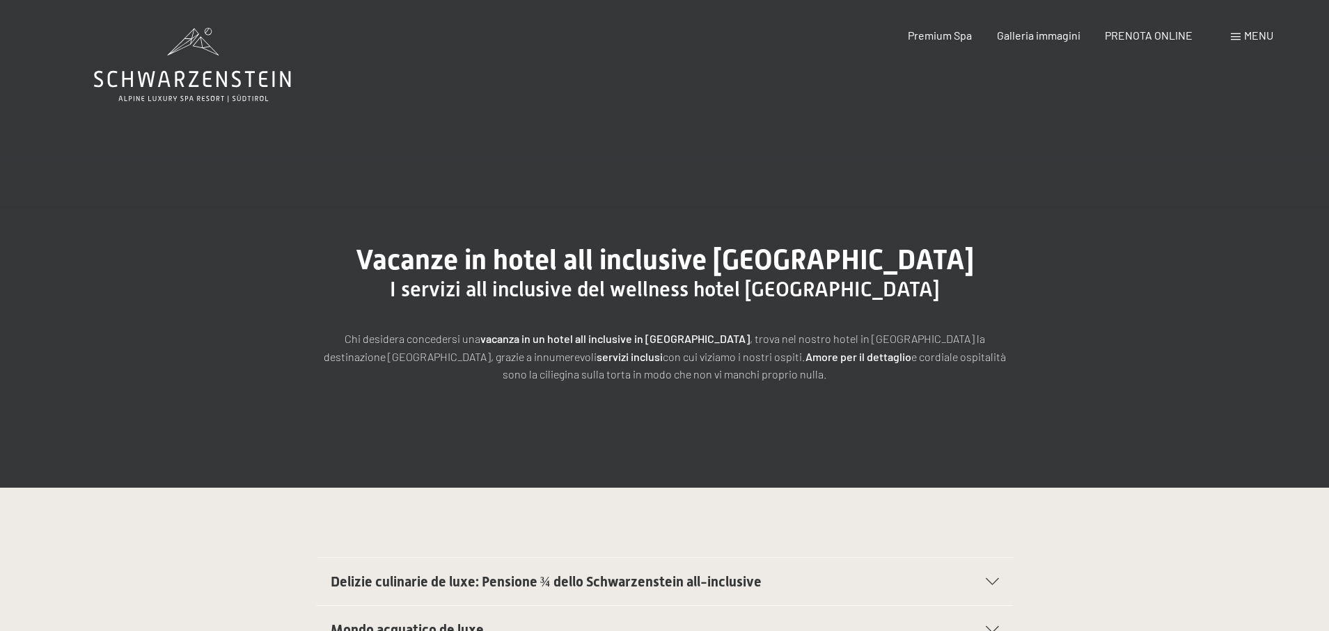
scroll to position [0, 0]
click at [1057, 36] on span "Galleria immagini" at bounding box center [1039, 32] width 84 height 13
